Goal: Check status: Check status

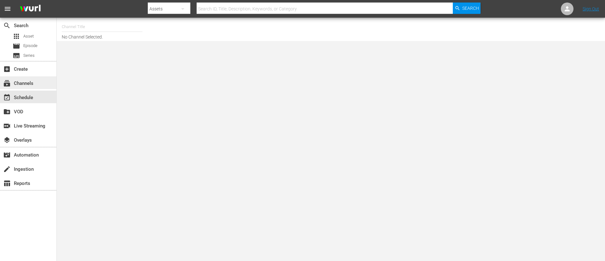
click at [32, 82] on div "subscriptions Channels" at bounding box center [17, 82] width 35 height 6
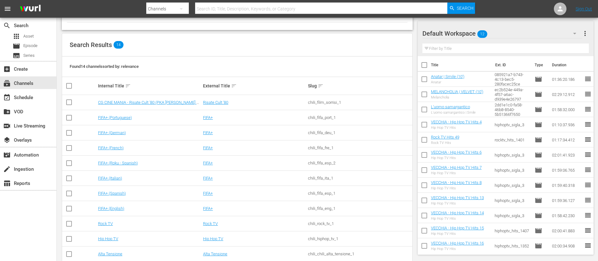
scroll to position [95, 0]
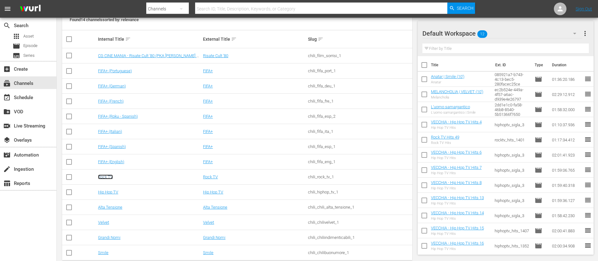
click at [104, 176] on link "Rock TV" at bounding box center [105, 176] width 15 height 5
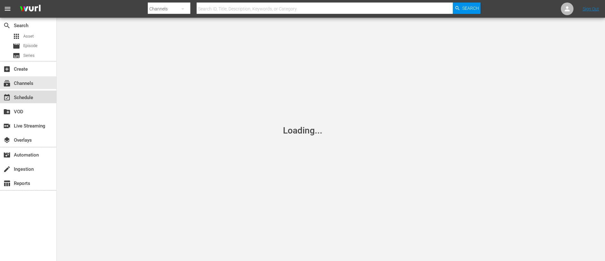
click at [40, 97] on div "event_available Schedule" at bounding box center [28, 96] width 56 height 13
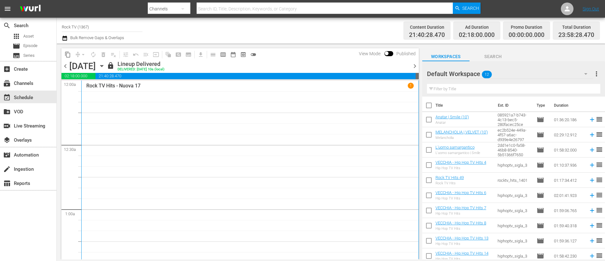
click at [67, 64] on span "chevron_left" at bounding box center [65, 66] width 8 height 8
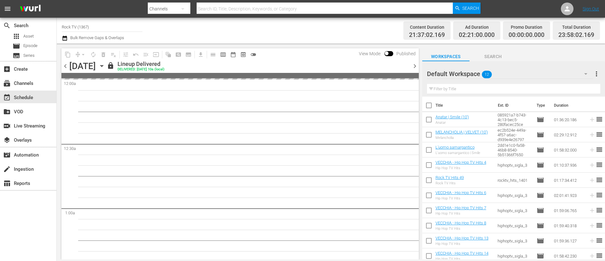
click at [66, 64] on span "chevron_left" at bounding box center [65, 66] width 8 height 8
